Goal: Transaction & Acquisition: Purchase product/service

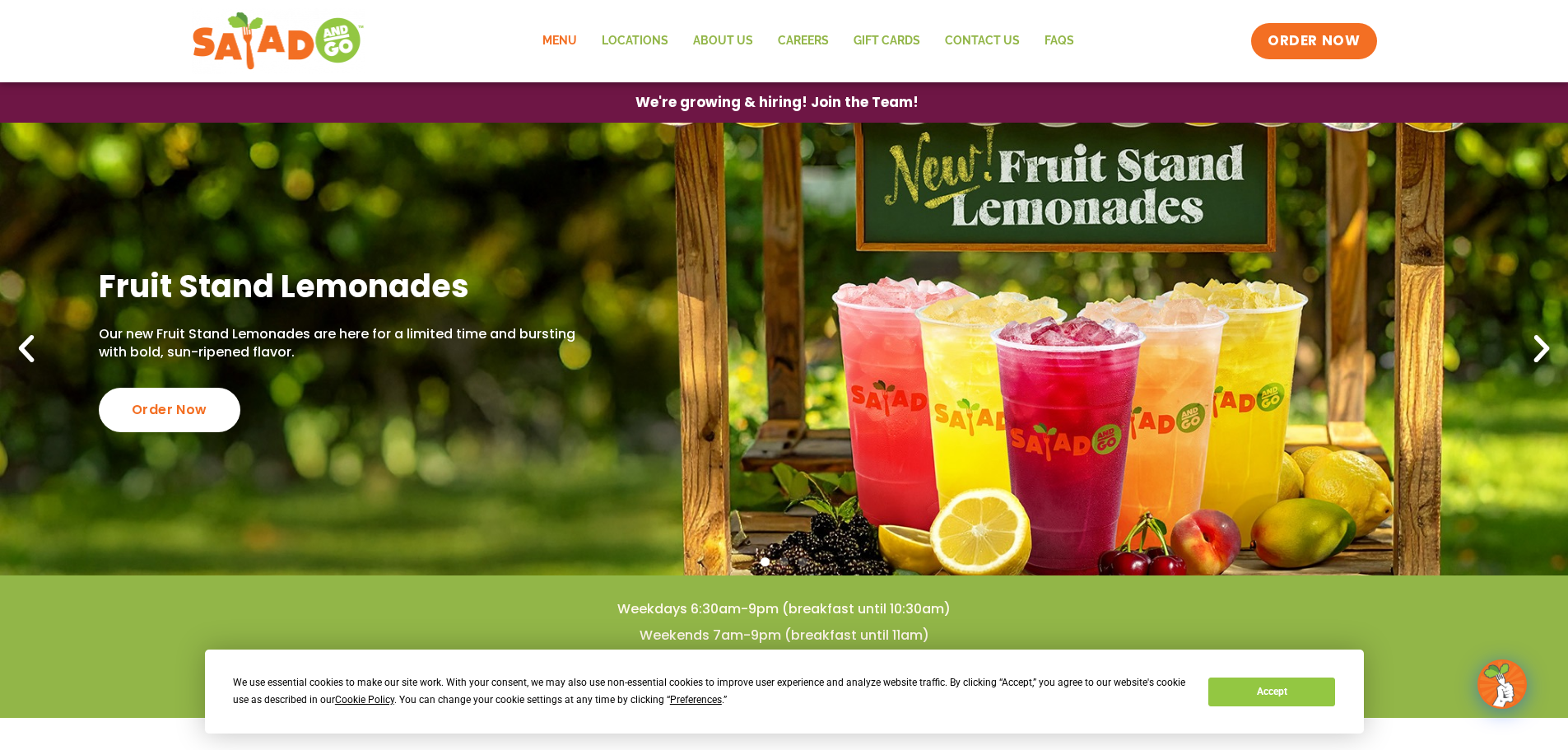
click at [555, 47] on link "Menu" at bounding box center [560, 41] width 60 height 38
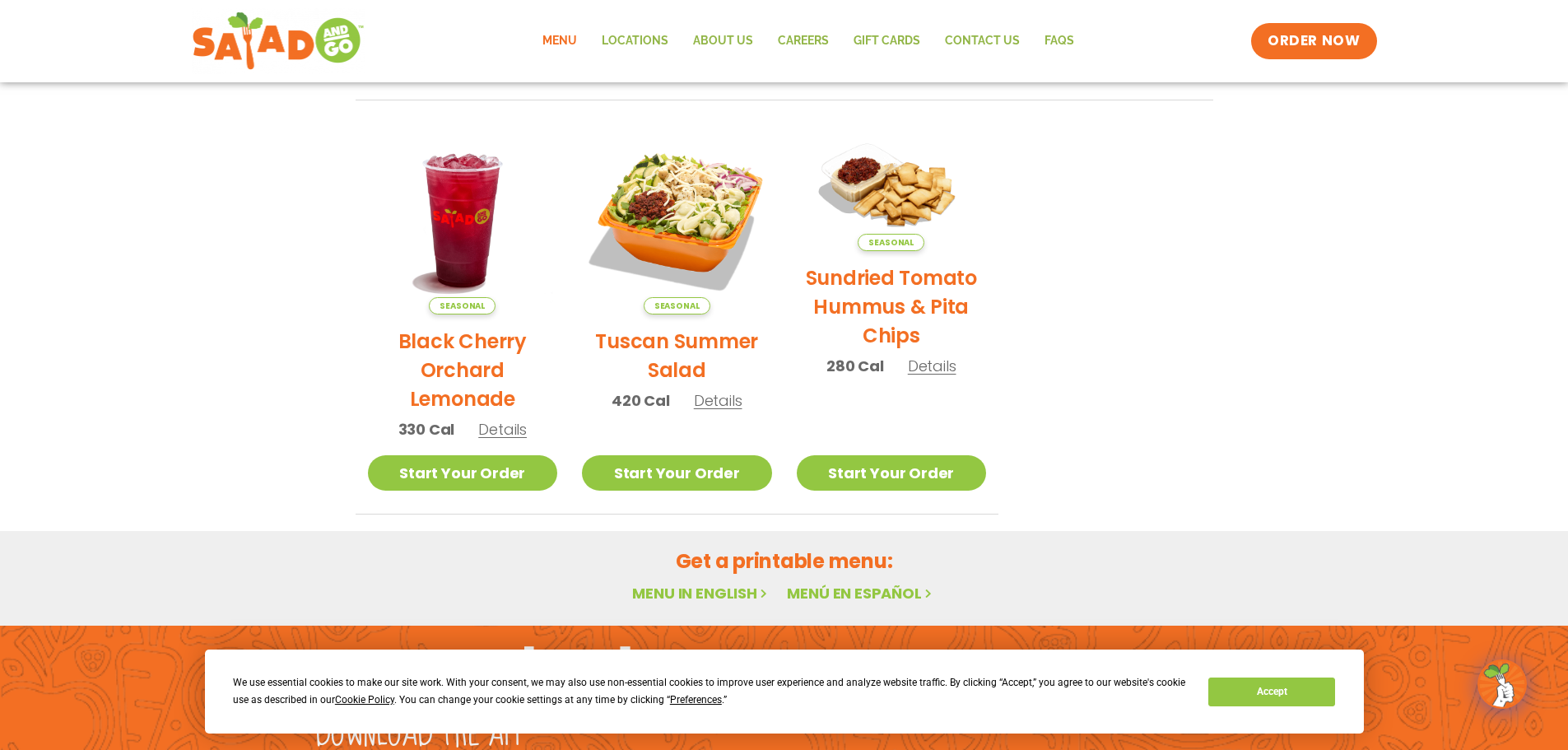
scroll to position [882, 0]
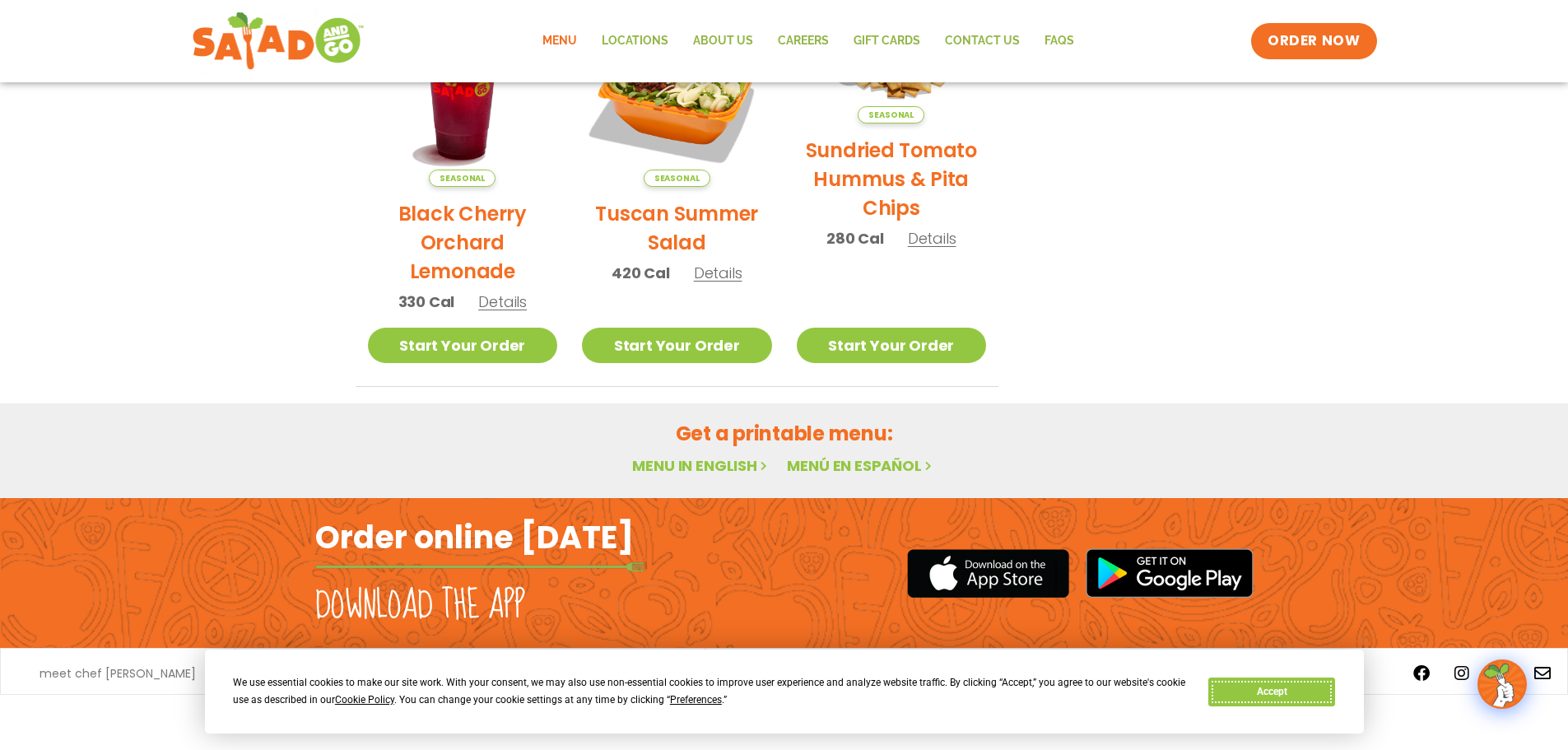
click at [1281, 691] on button "Accept" at bounding box center [1271, 692] width 127 height 29
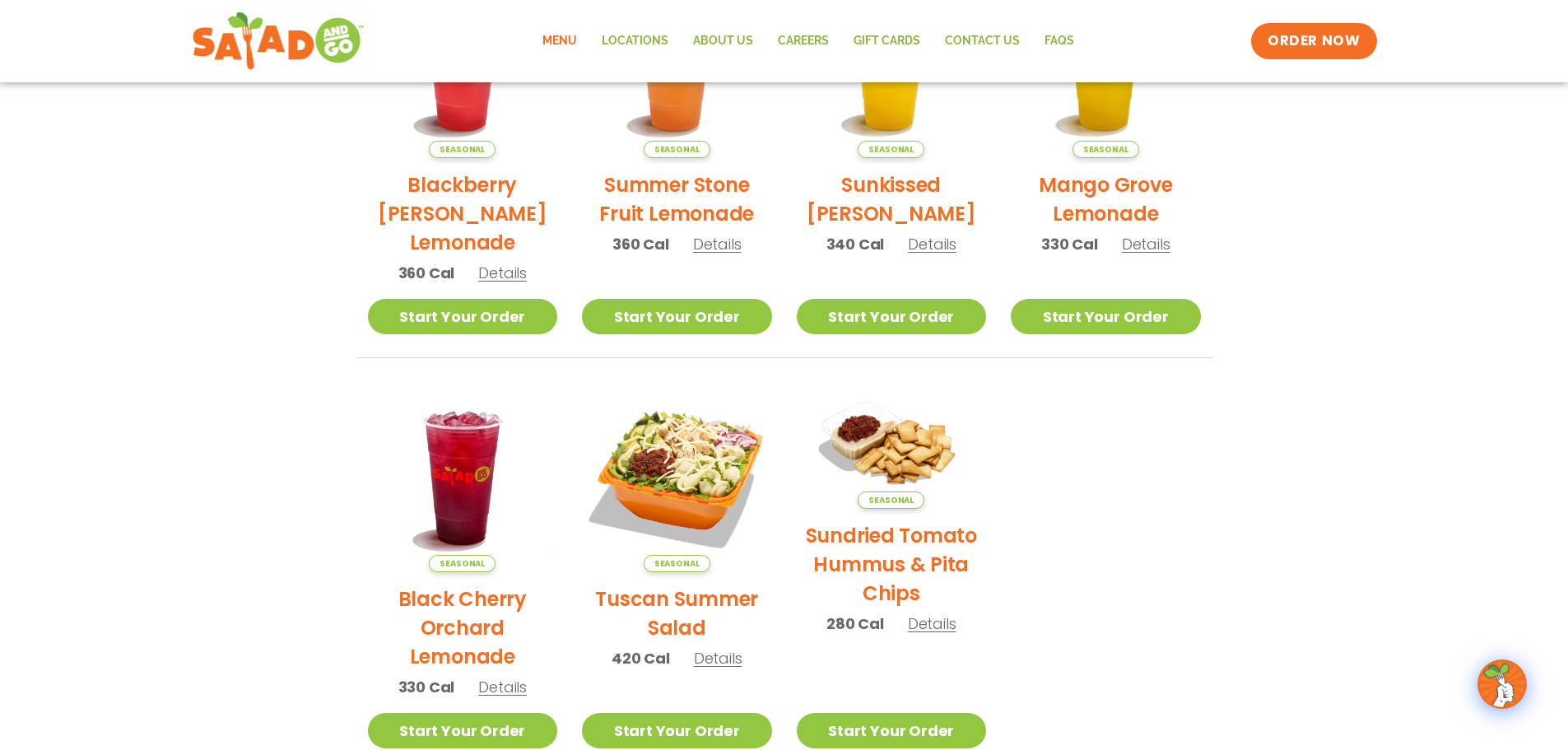
scroll to position [471, 0]
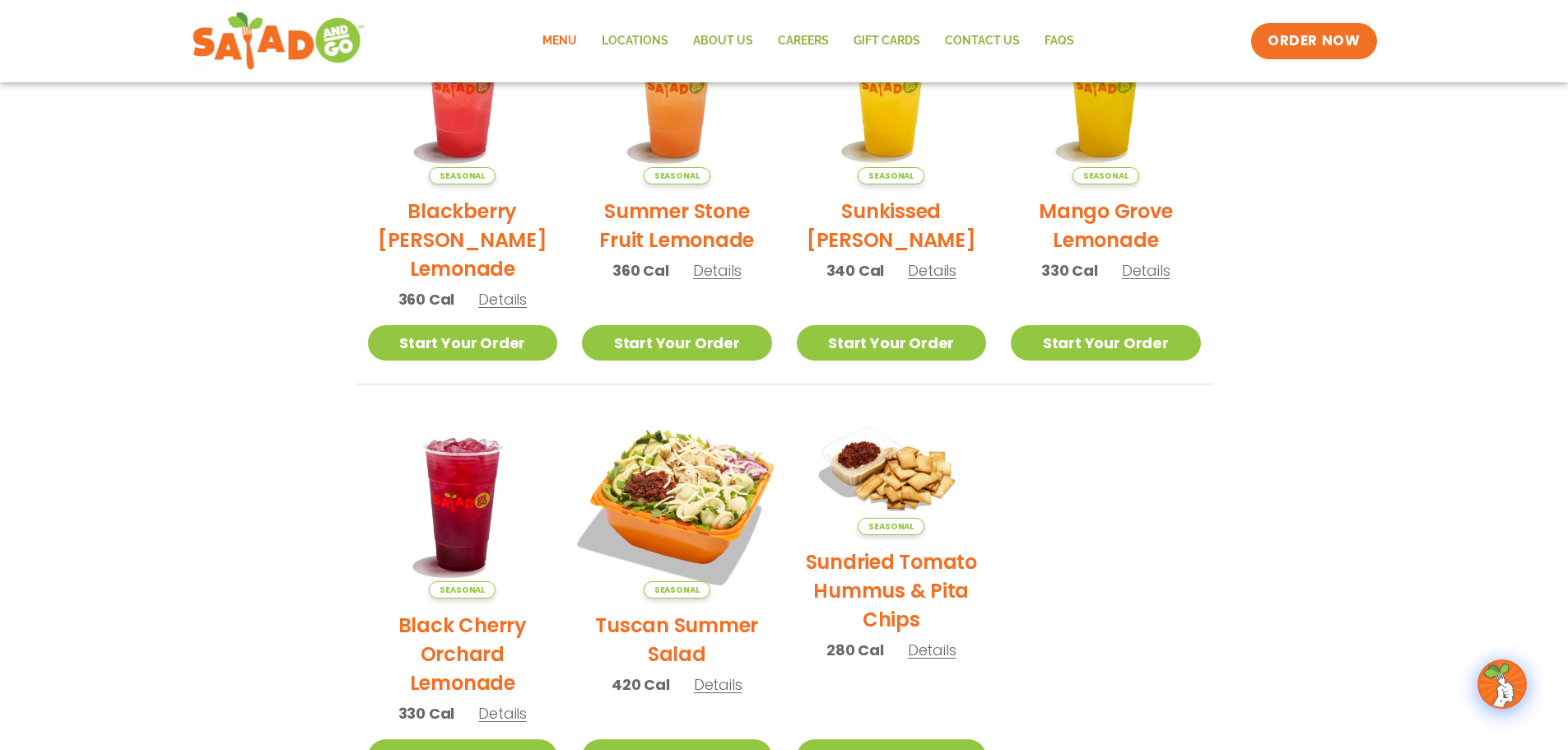
click at [707, 512] on img at bounding box center [677, 504] width 223 height 224
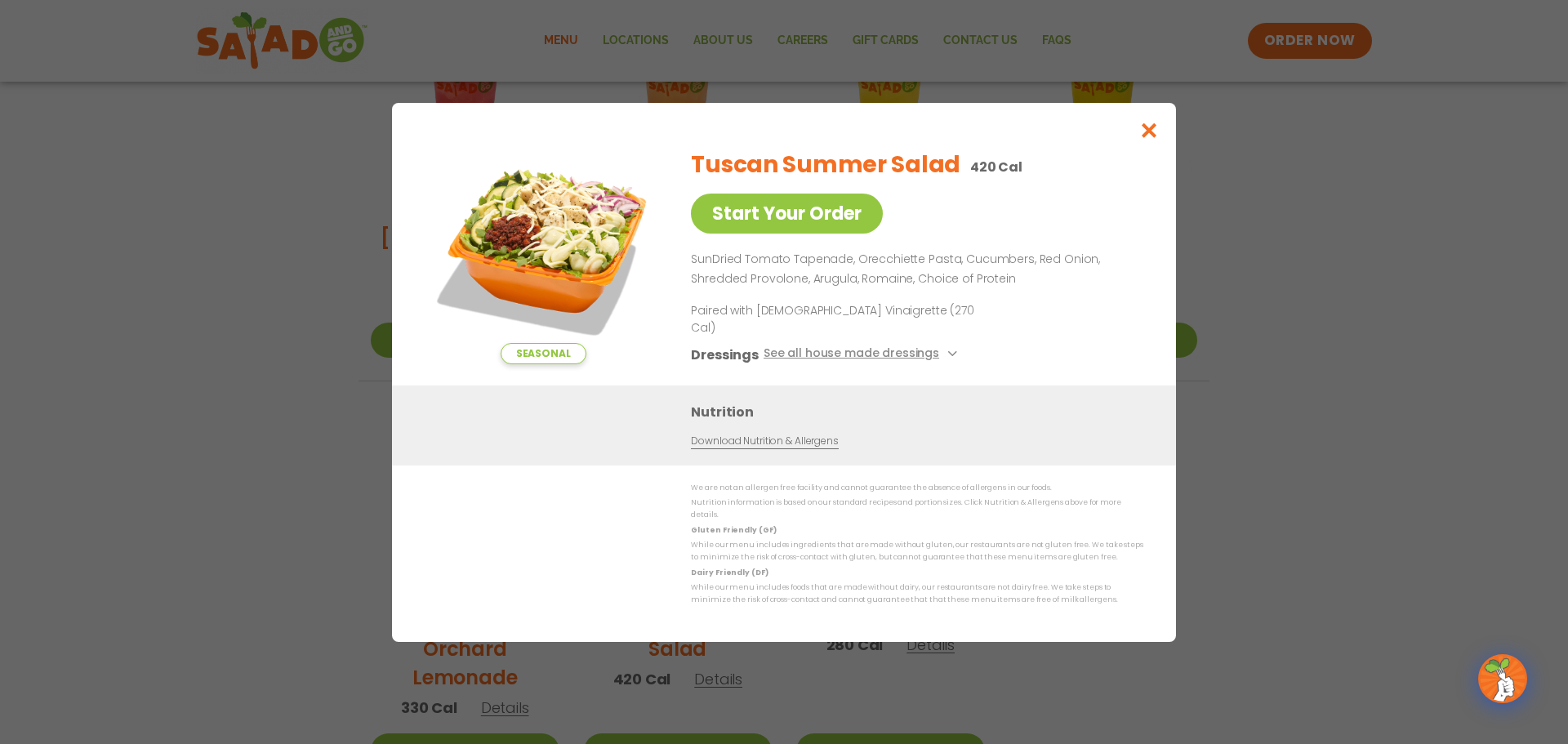
click at [619, 248] on img at bounding box center [543, 250] width 229 height 229
click at [1314, 406] on div "Seasonal Start Your Order Tuscan Summer Salad 420 Cal Start Your Order SunDried…" at bounding box center [784, 372] width 1568 height 744
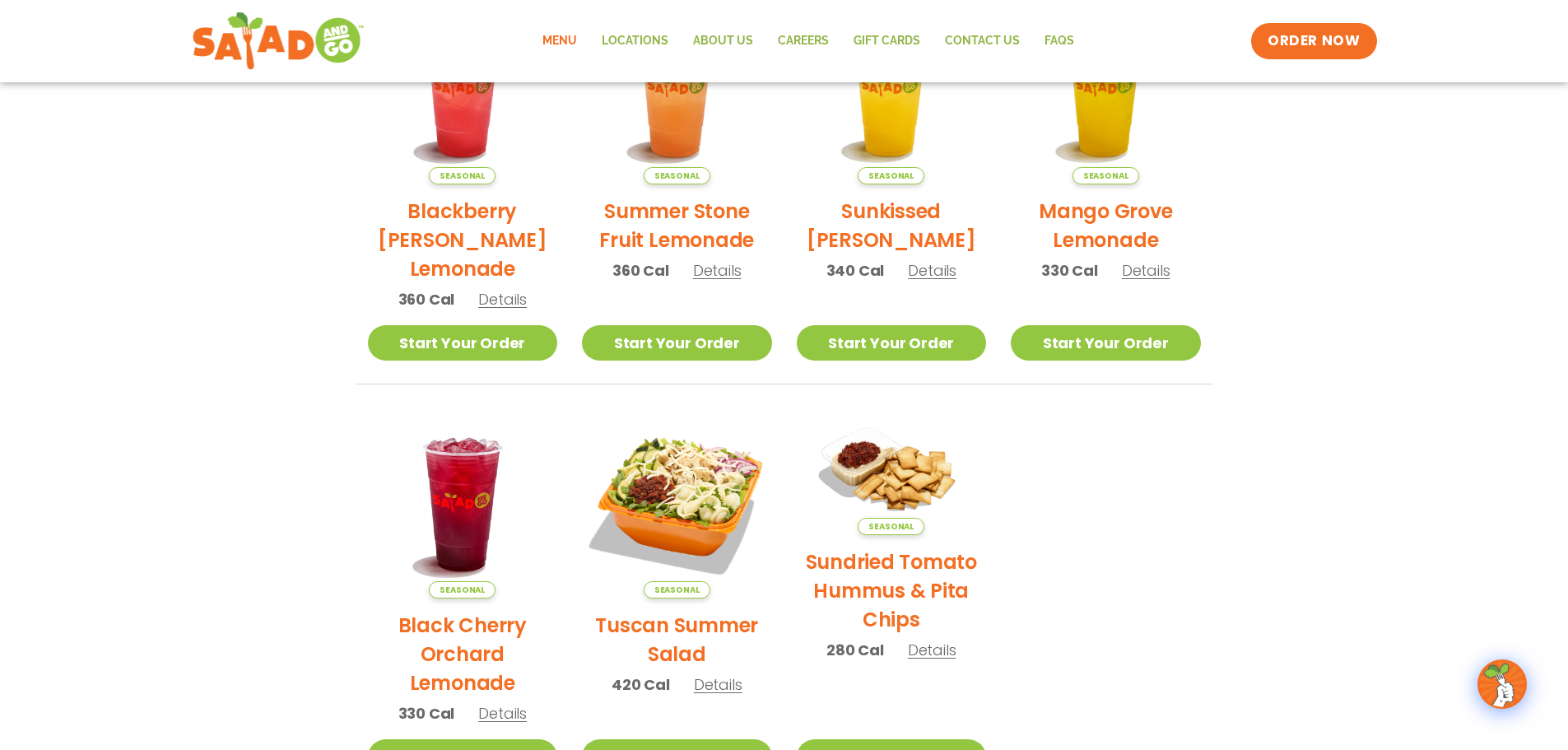
scroll to position [0, 0]
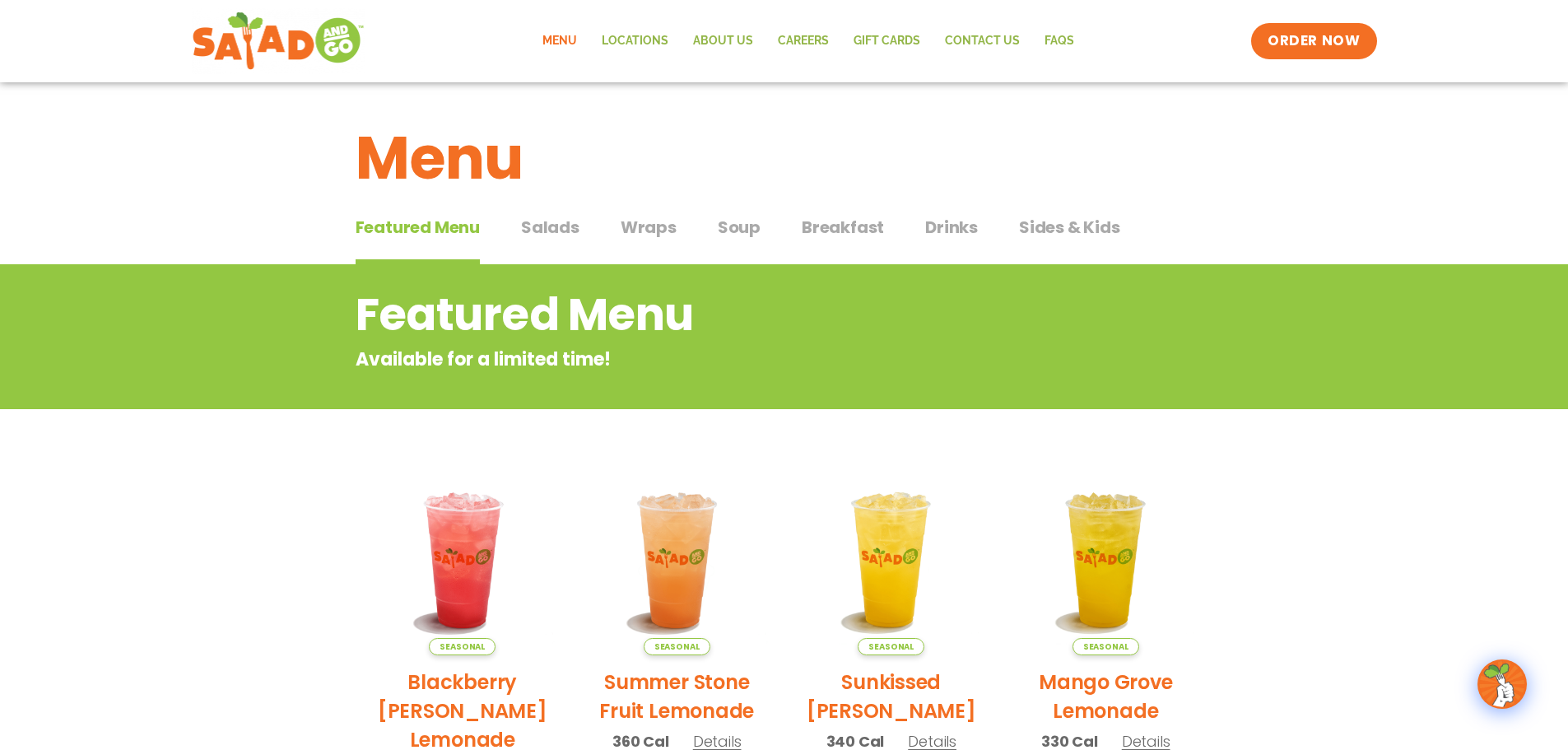
click at [559, 241] on button "Salads Salads" at bounding box center [550, 240] width 59 height 50
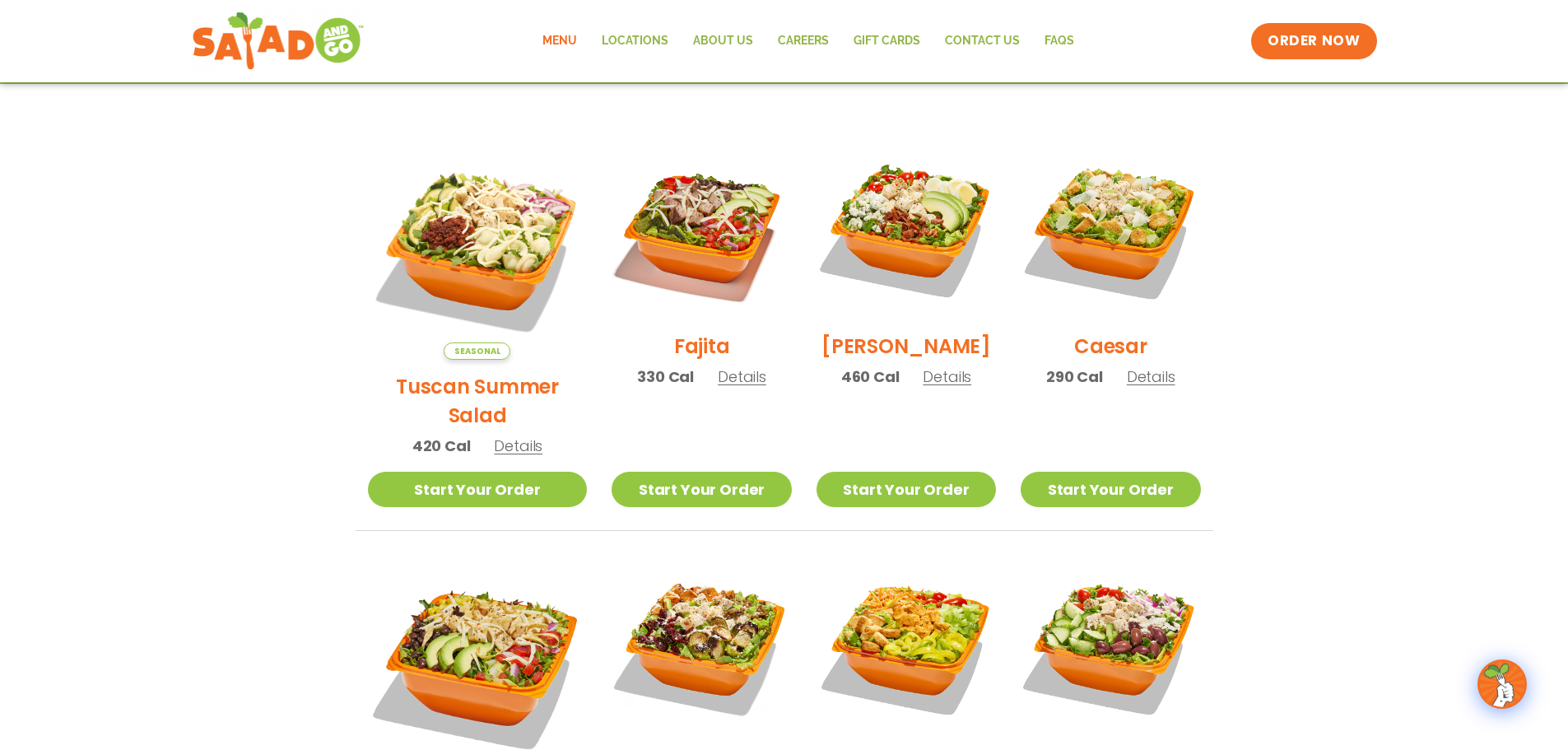
scroll to position [329, 0]
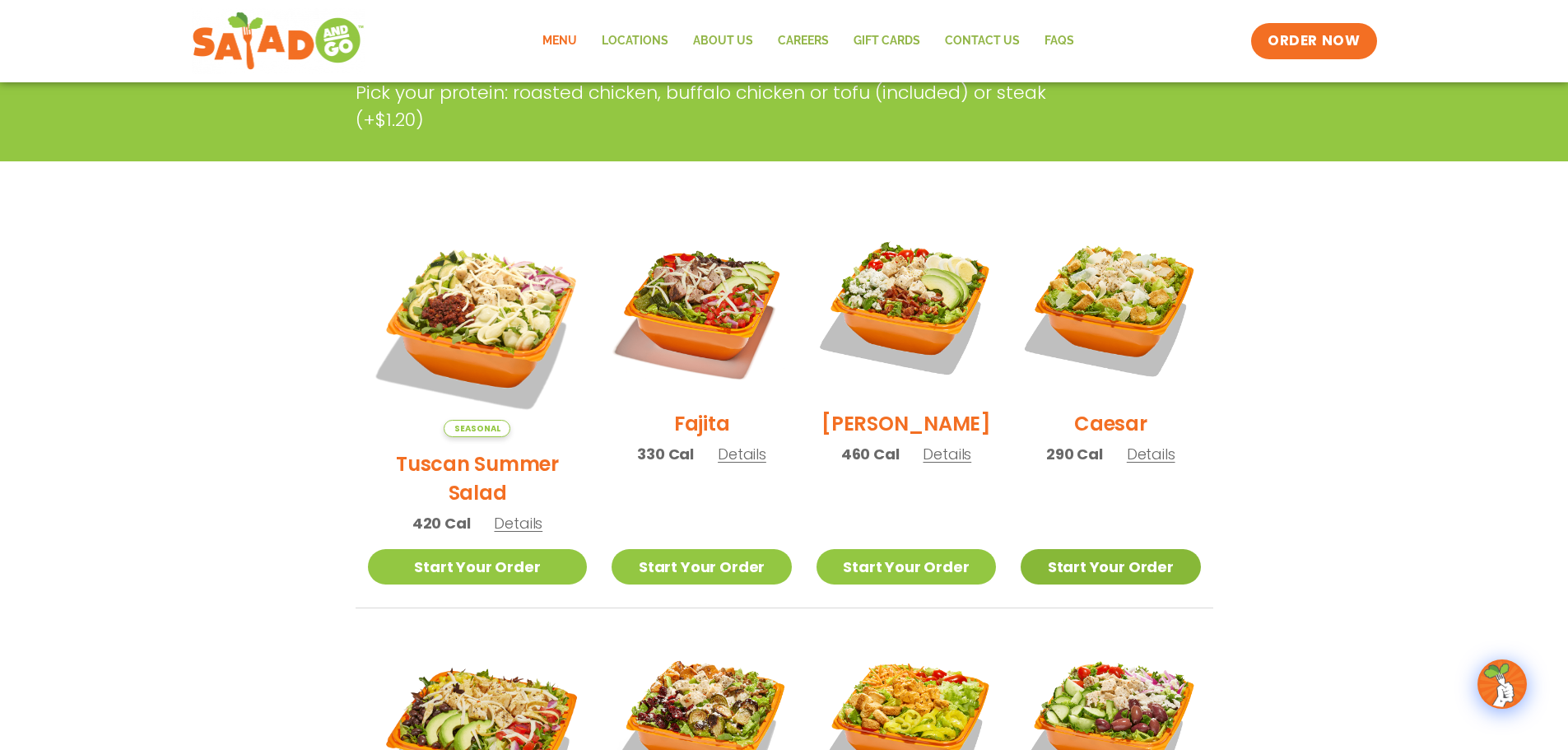
click at [1148, 550] on link "Start Your Order" at bounding box center [1110, 567] width 180 height 36
